Goal: Task Accomplishment & Management: Manage account settings

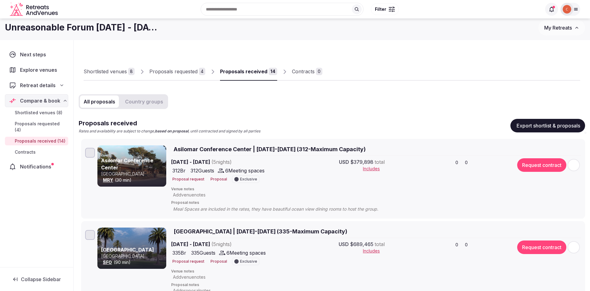
scroll to position [3, 0]
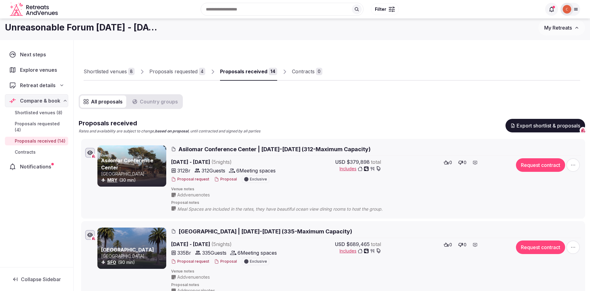
click at [567, 7] on img at bounding box center [567, 9] width 9 height 9
click at [546, 13] on div at bounding box center [552, 9] width 13 height 13
click at [549, 10] on icon at bounding box center [552, 9] width 6 height 6
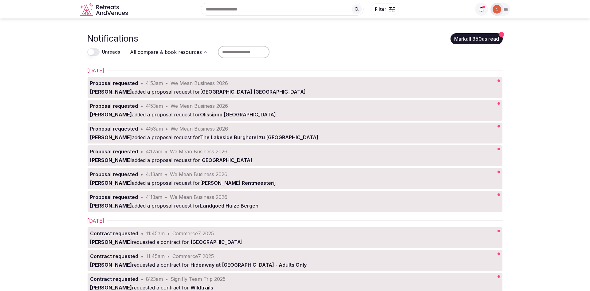
click at [494, 13] on img at bounding box center [497, 9] width 9 height 9
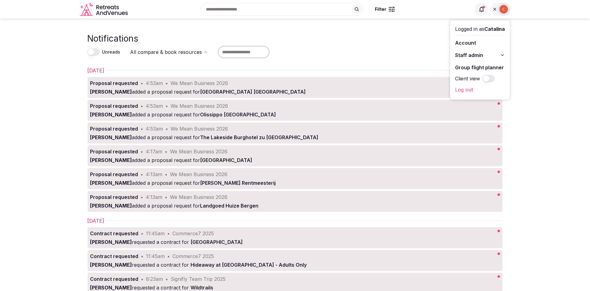
click at [475, 41] on link "Account" at bounding box center [480, 43] width 50 height 10
click at [471, 56] on span "Staff admin" at bounding box center [469, 54] width 28 height 7
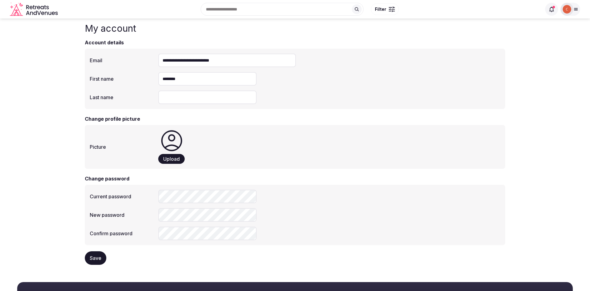
click at [568, 10] on img at bounding box center [567, 9] width 9 height 9
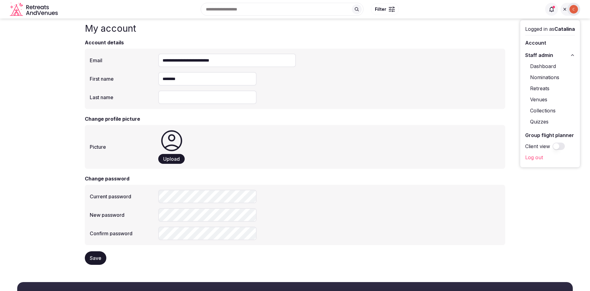
click at [538, 81] on link "Nominations" at bounding box center [551, 77] width 50 height 10
click at [538, 87] on link "Retreats" at bounding box center [551, 88] width 50 height 10
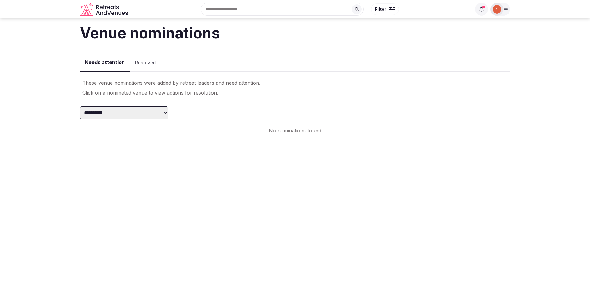
click at [503, 9] on div at bounding box center [497, 9] width 13 height 13
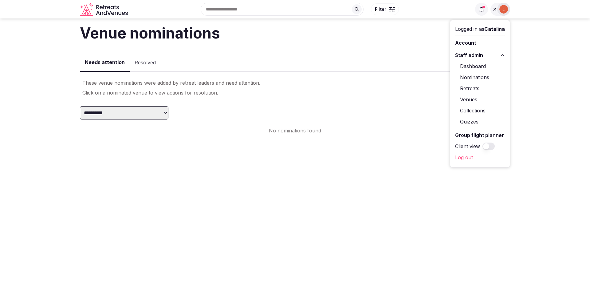
click at [472, 87] on link "Retreats" at bounding box center [480, 88] width 50 height 10
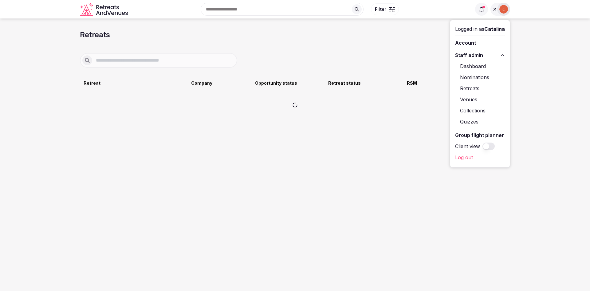
click at [402, 46] on div "Retreats Create a retreat Sort by Retreat Company Opportunity status Retreat st…" at bounding box center [295, 78] width 431 height 97
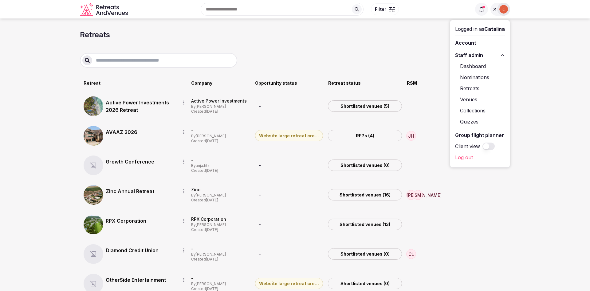
click at [476, 57] on span "Staff admin" at bounding box center [469, 54] width 28 height 7
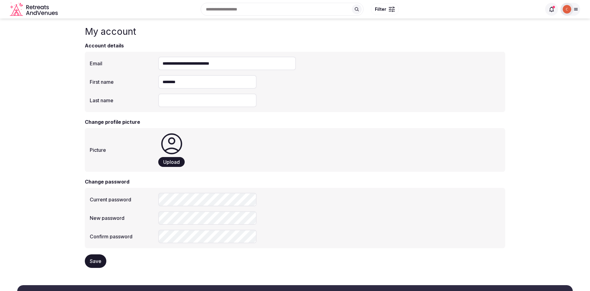
scroll to position [3, 0]
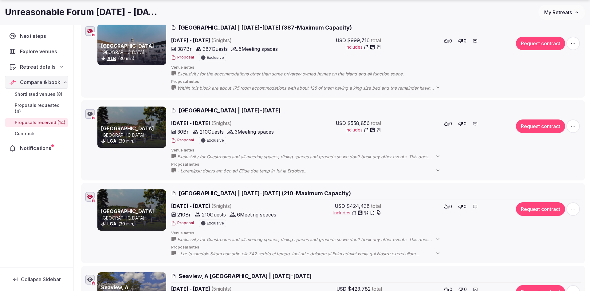
scroll to position [372, 0]
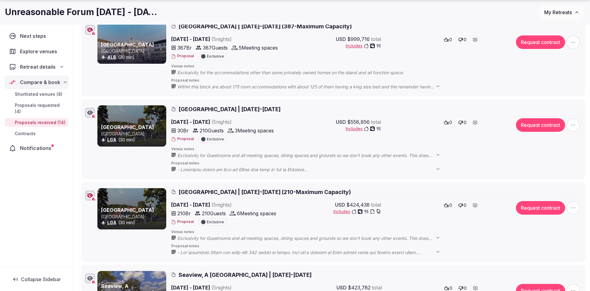
click at [189, 136] on button "Proposal" at bounding box center [182, 138] width 23 height 5
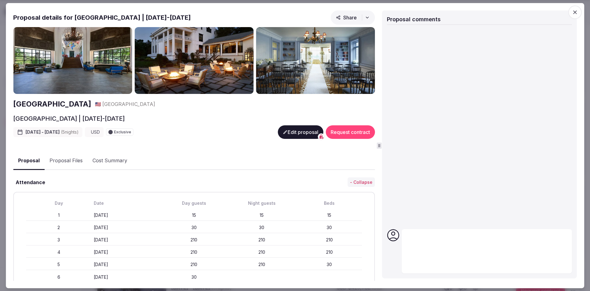
click at [285, 134] on icon at bounding box center [285, 131] width 5 height 5
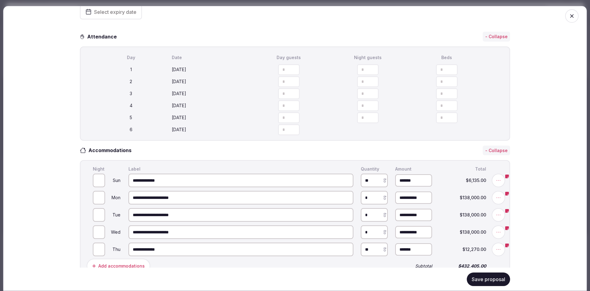
scroll to position [0, 0]
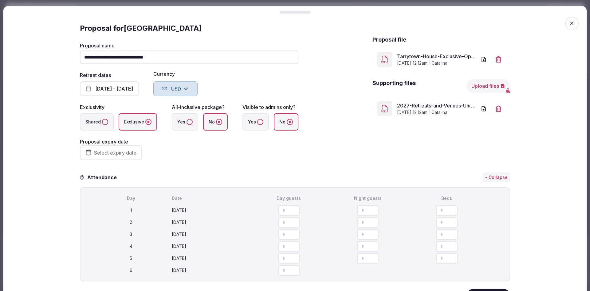
click at [439, 56] on link "Tarrytown-House-Exclusive-Options-for-Retreats-and-Venues-for-Unreasonable-Grou…" at bounding box center [437, 56] width 80 height 7
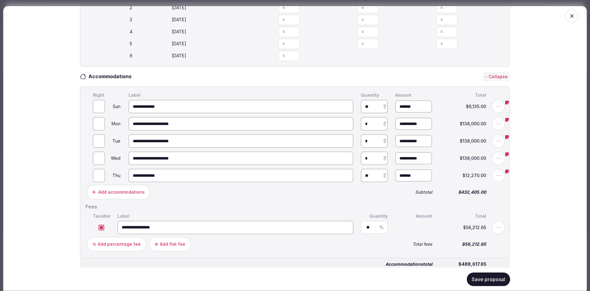
scroll to position [218, 0]
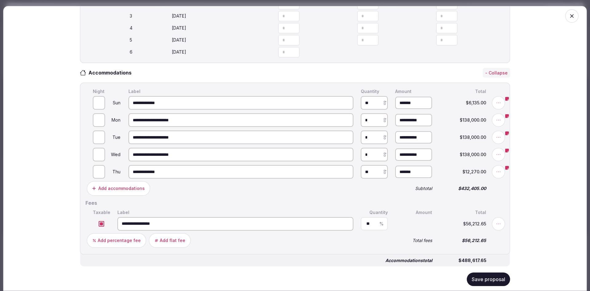
click at [573, 144] on div "**********" at bounding box center [295, 148] width 584 height 285
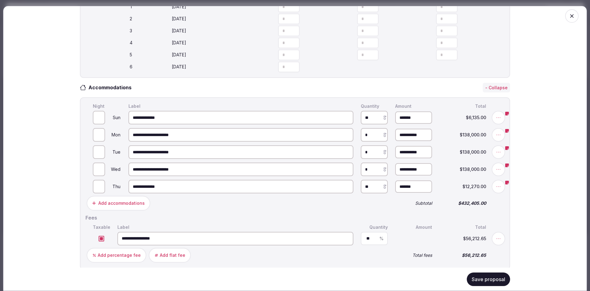
scroll to position [178, 0]
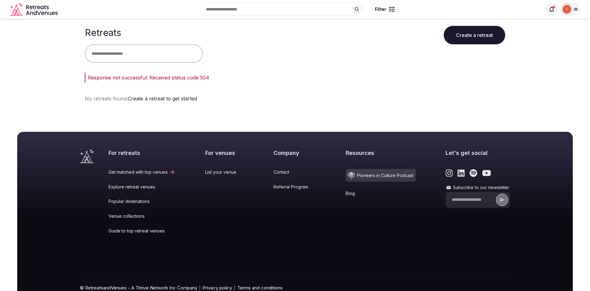
click at [567, 7] on img at bounding box center [567, 9] width 9 height 9
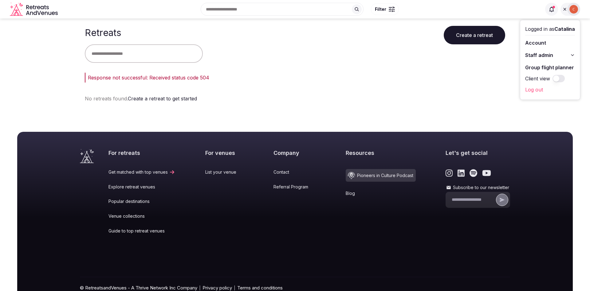
click at [533, 55] on span "Staff admin" at bounding box center [540, 54] width 28 height 7
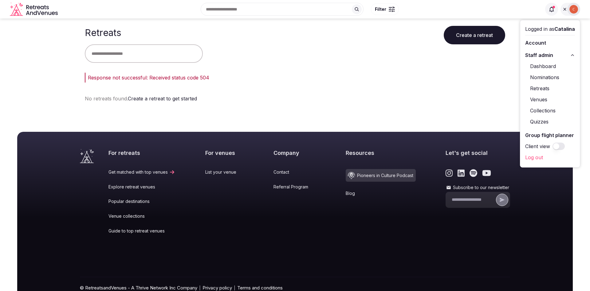
click at [541, 89] on link "Retreats" at bounding box center [551, 88] width 50 height 10
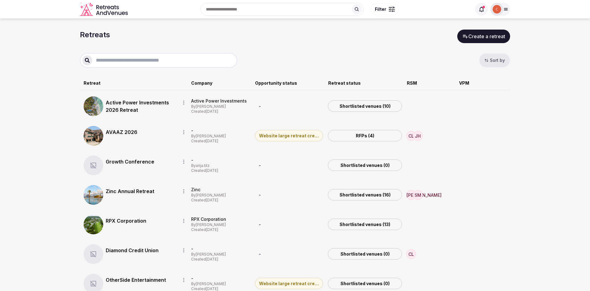
click at [122, 129] on link "AVAAZ 2026" at bounding box center [140, 131] width 69 height 7
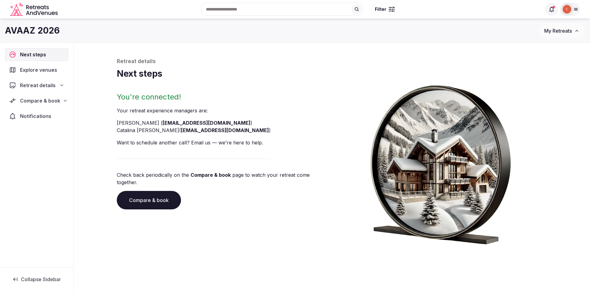
click at [57, 101] on span "Compare & book" at bounding box center [40, 100] width 40 height 7
click at [51, 122] on span "Proposals requested (4)" at bounding box center [40, 127] width 51 height 12
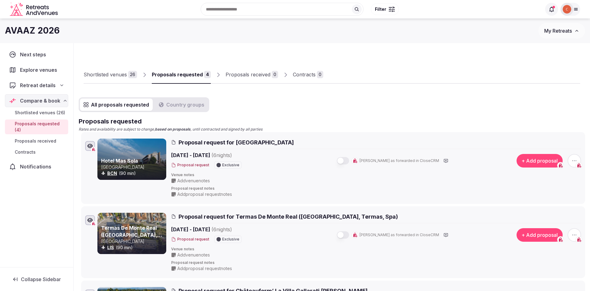
click at [41, 84] on span "Retreat details" at bounding box center [38, 84] width 36 height 7
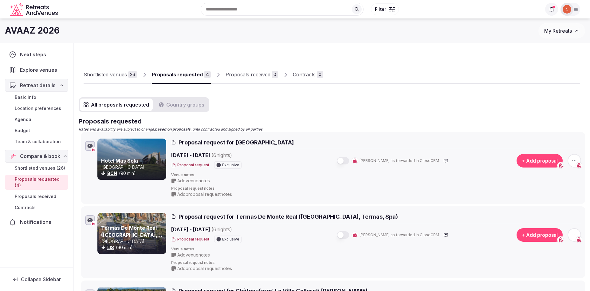
click at [35, 100] on span "Basic info" at bounding box center [26, 97] width 22 height 6
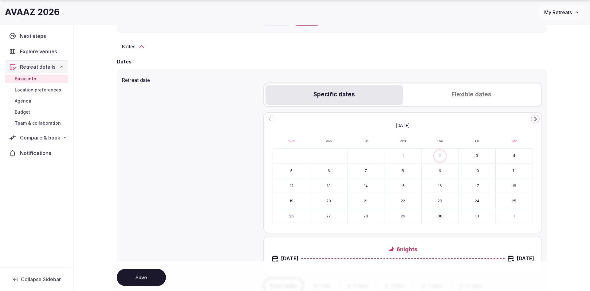
scroll to position [190, 0]
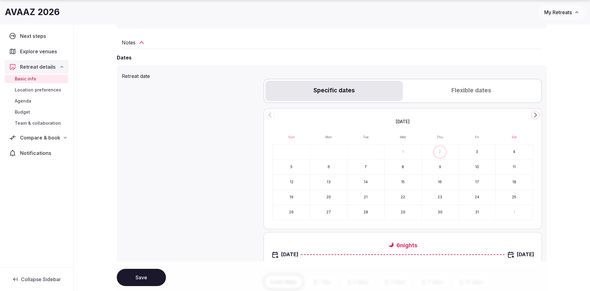
click at [139, 40] on icon at bounding box center [141, 42] width 7 height 7
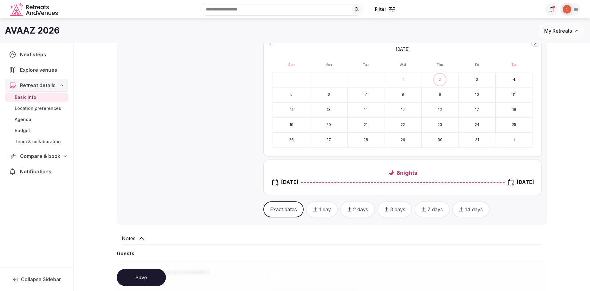
scroll to position [919, 0]
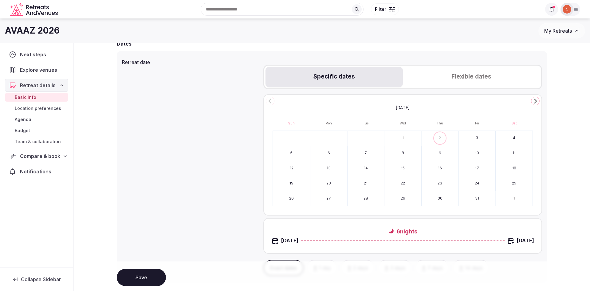
click at [534, 100] on icon "Go to the Next Month" at bounding box center [535, 100] width 7 height 7
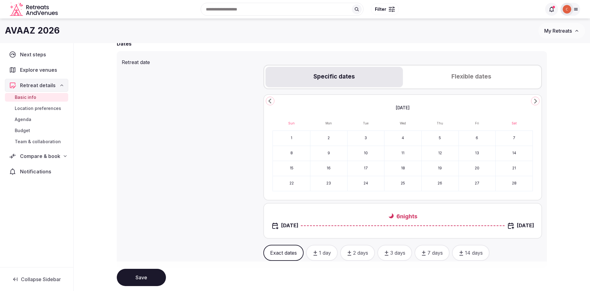
click at [534, 100] on icon "Go to the Next Month" at bounding box center [535, 100] width 7 height 7
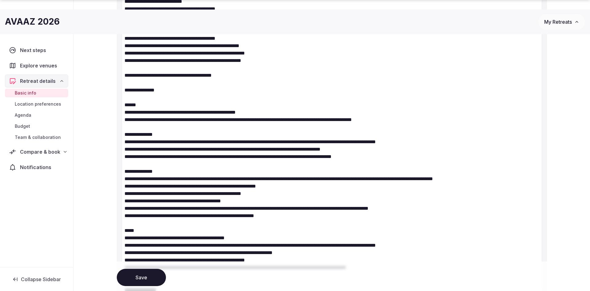
scroll to position [562, 0]
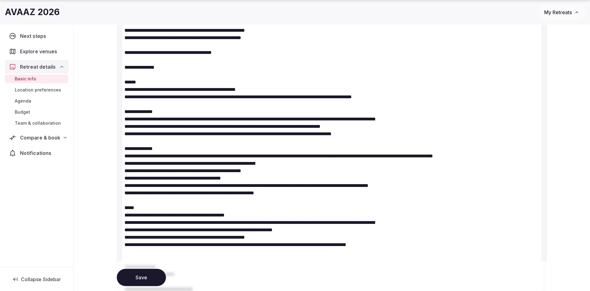
click at [147, 109] on textarea at bounding box center [332, 33] width 421 height 713
click at [212, 115] on textarea at bounding box center [332, 33] width 421 height 713
drag, startPoint x: 191, startPoint y: 109, endPoint x: 284, endPoint y: 109, distance: 93.8
click at [284, 109] on textarea at bounding box center [332, 33] width 421 height 713
drag, startPoint x: 146, startPoint y: 108, endPoint x: 277, endPoint y: 110, distance: 131.6
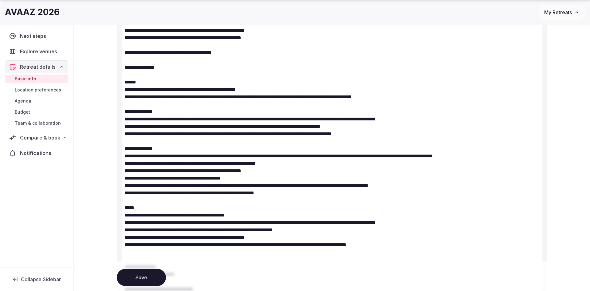
click at [277, 110] on textarea at bounding box center [332, 33] width 421 height 713
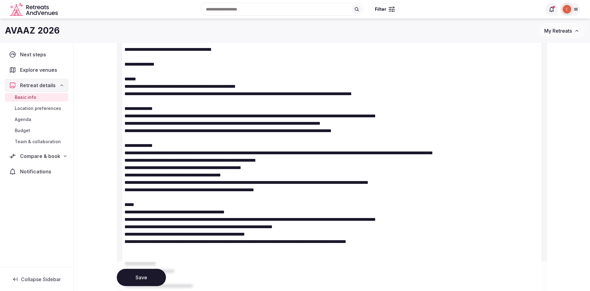
scroll to position [562, 0]
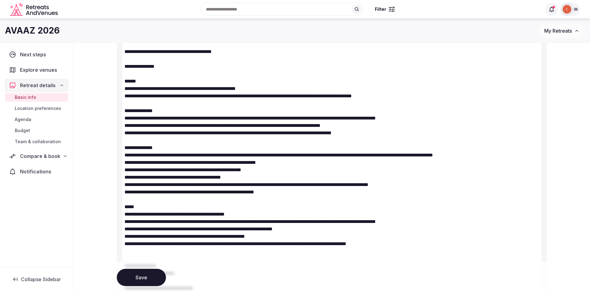
drag, startPoint x: 133, startPoint y: 115, endPoint x: 416, endPoint y: 120, distance: 283.0
click at [416, 120] on textarea at bounding box center [332, 32] width 421 height 713
drag, startPoint x: 159, startPoint y: 137, endPoint x: 455, endPoint y: 138, distance: 295.8
click at [455, 138] on textarea at bounding box center [332, 32] width 421 height 713
click at [212, 160] on textarea at bounding box center [332, 32] width 421 height 713
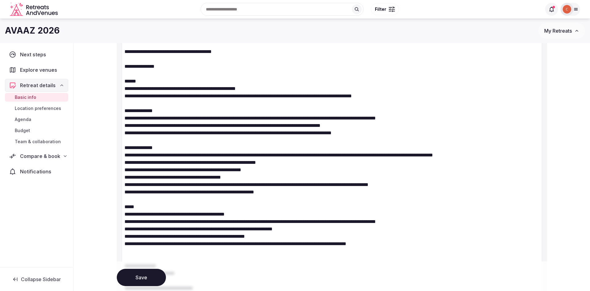
drag, startPoint x: 132, startPoint y: 146, endPoint x: 361, endPoint y: 145, distance: 228.8
click at [361, 145] on textarea at bounding box center [332, 32] width 421 height 713
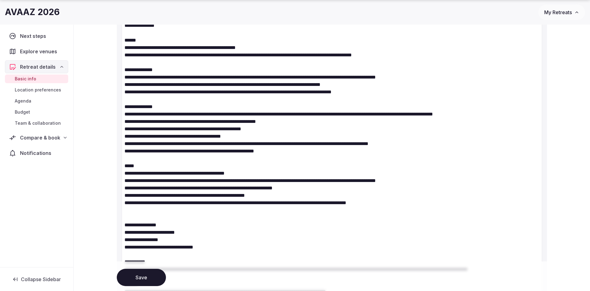
drag, startPoint x: 266, startPoint y: 133, endPoint x: 515, endPoint y: 132, distance: 249.7
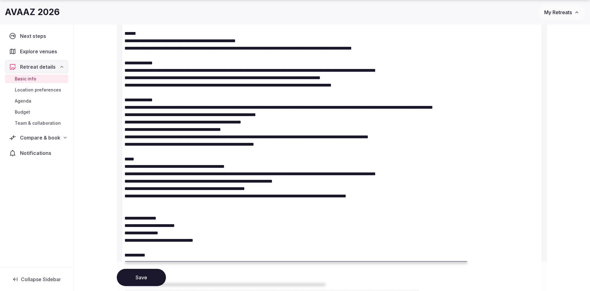
scroll to position [621, 0]
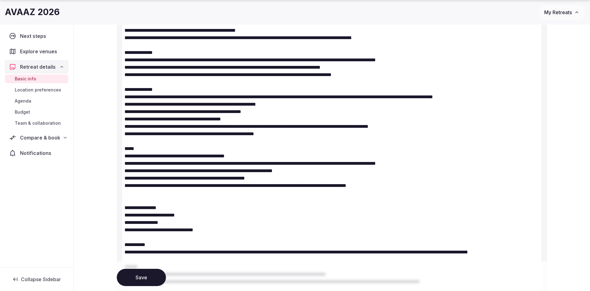
drag, startPoint x: 128, startPoint y: 137, endPoint x: 275, endPoint y: 135, distance: 147.0
drag, startPoint x: 264, startPoint y: 146, endPoint x: 436, endPoint y: 144, distance: 172.2
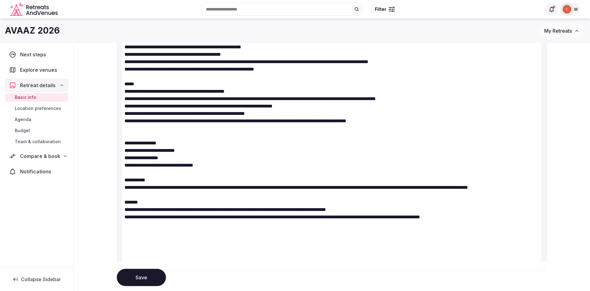
scroll to position [692, 0]
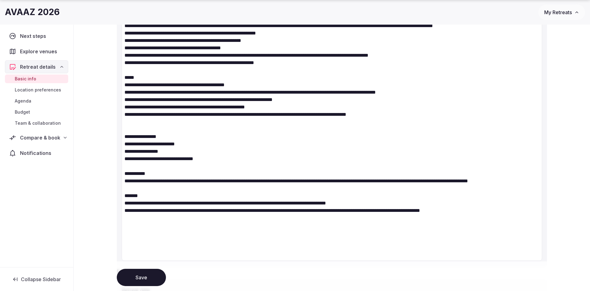
drag, startPoint x: 129, startPoint y: 120, endPoint x: 312, endPoint y: 119, distance: 183.3
drag, startPoint x: 129, startPoint y: 135, endPoint x: 417, endPoint y: 140, distance: 288.8
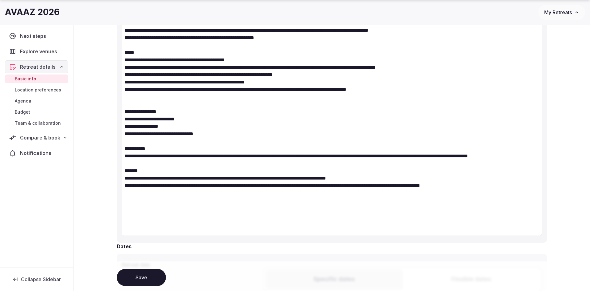
scroll to position [717, 0]
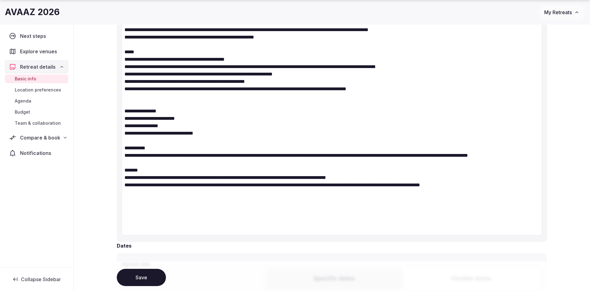
drag, startPoint x: 514, startPoint y: 209, endPoint x: 119, endPoint y: 125, distance: 404.0
